Goal: Check status: Check status

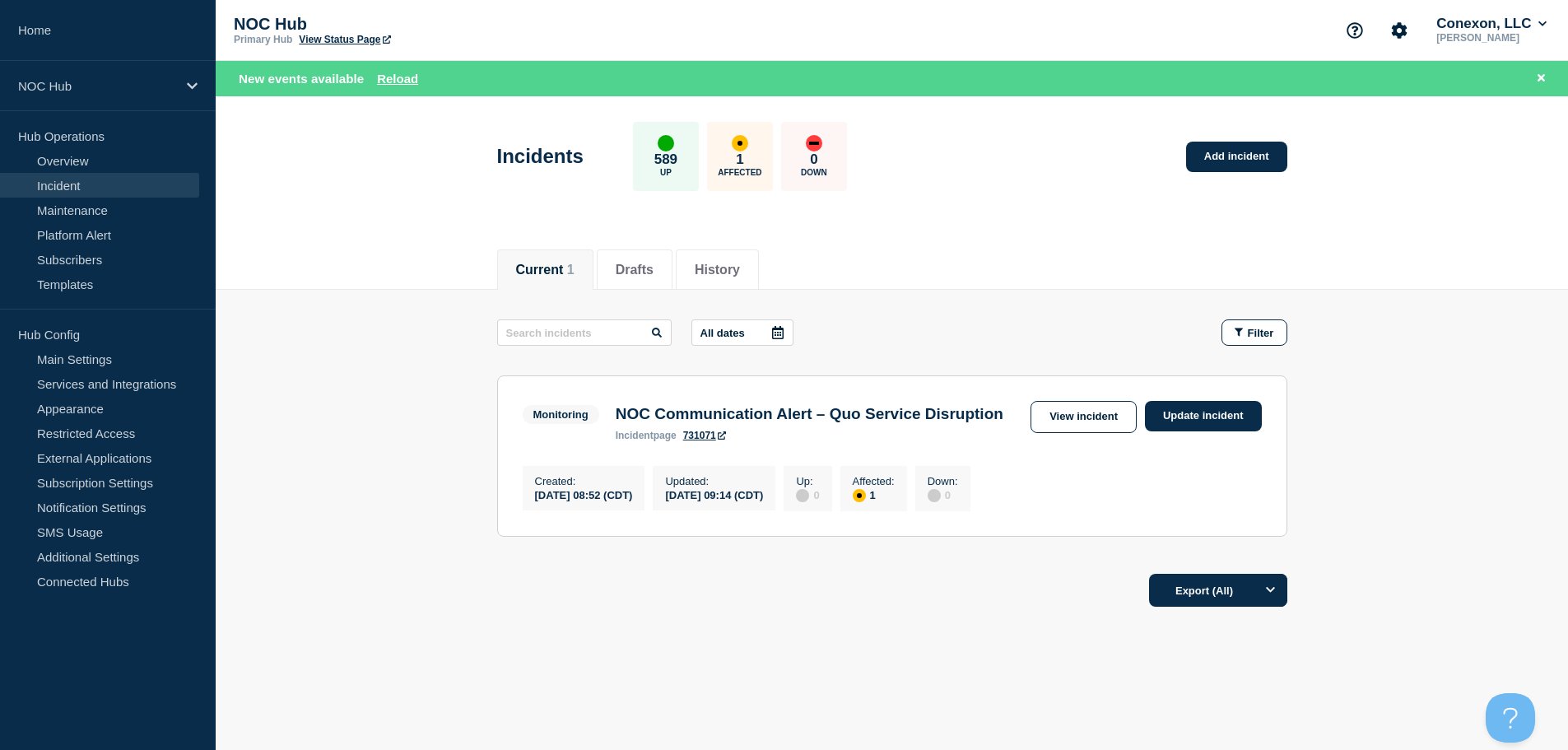
click at [66, 188] on link "Incident" at bounding box center [100, 185] width 200 height 24
click at [103, 219] on link "Maintenance" at bounding box center [100, 209] width 200 height 24
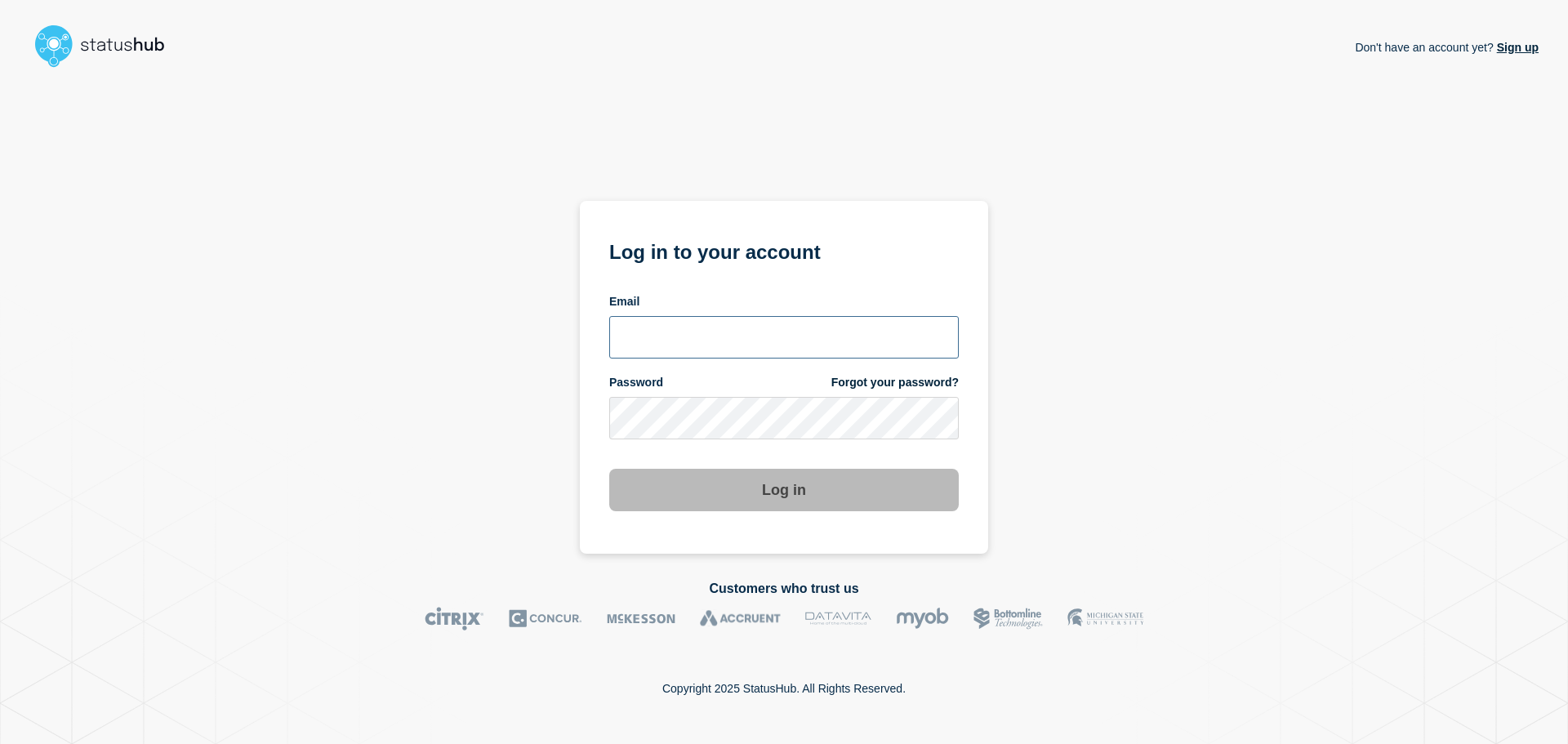
type input "[EMAIL_ADDRESS][DOMAIN_NAME]"
click at [711, 489] on button "Log in" at bounding box center [784, 489] width 349 height 42
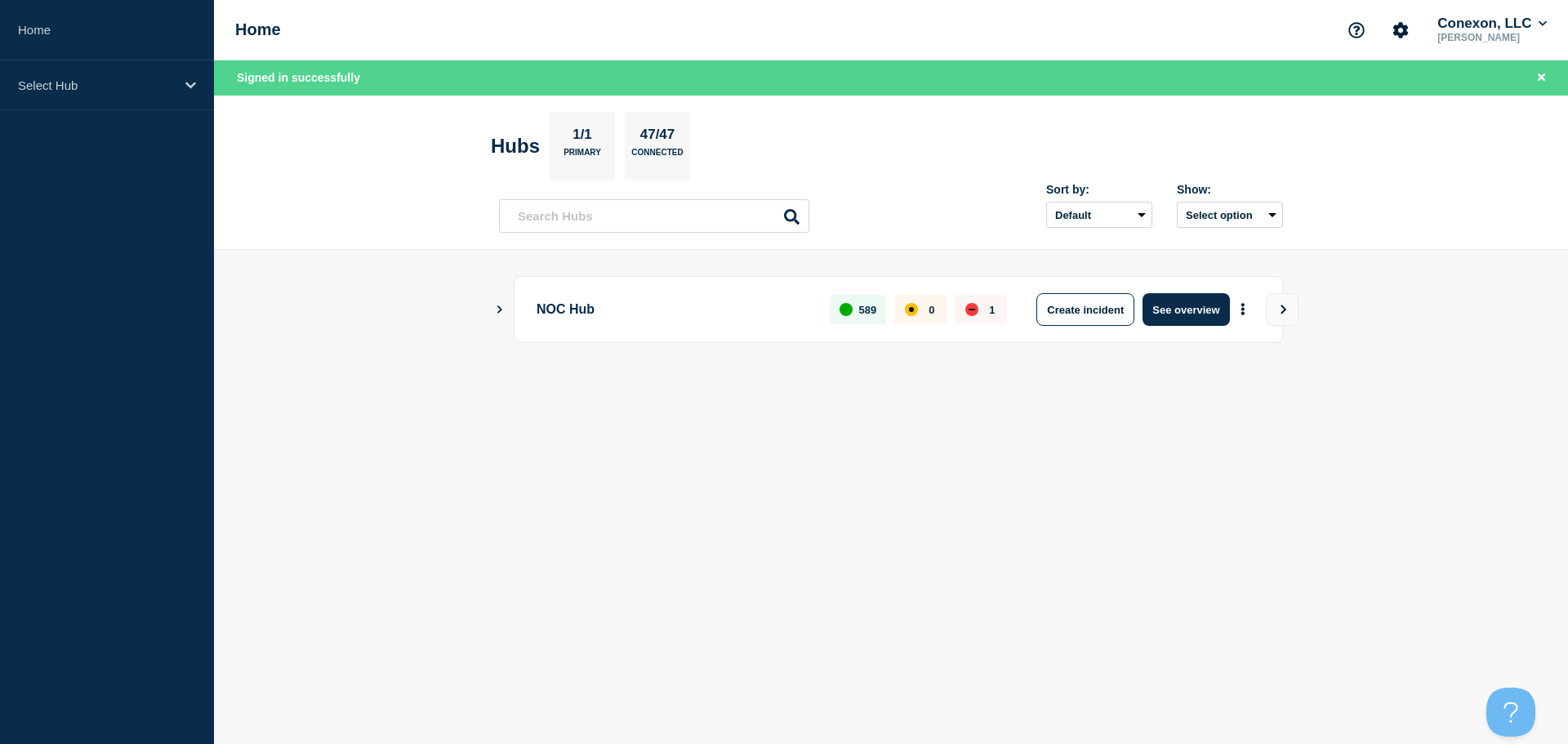
click at [1157, 447] on body "Home Select Hub Home Conexon, LLC [PERSON_NAME] Signed in successfully Hubs 1/1…" at bounding box center [784, 372] width 1568 height 744
click at [1168, 308] on button "See overview" at bounding box center [1185, 309] width 86 height 32
